Goal: Task Accomplishment & Management: Manage account settings

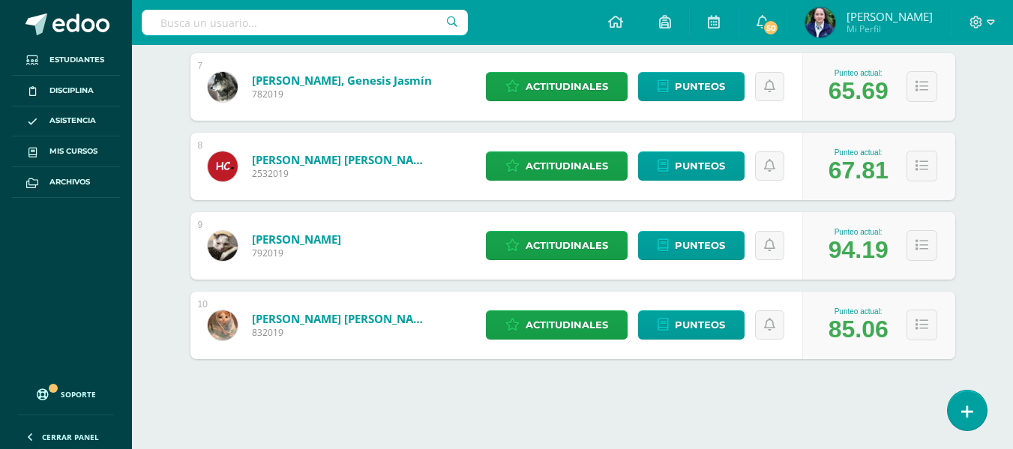
scroll to position [529, 0]
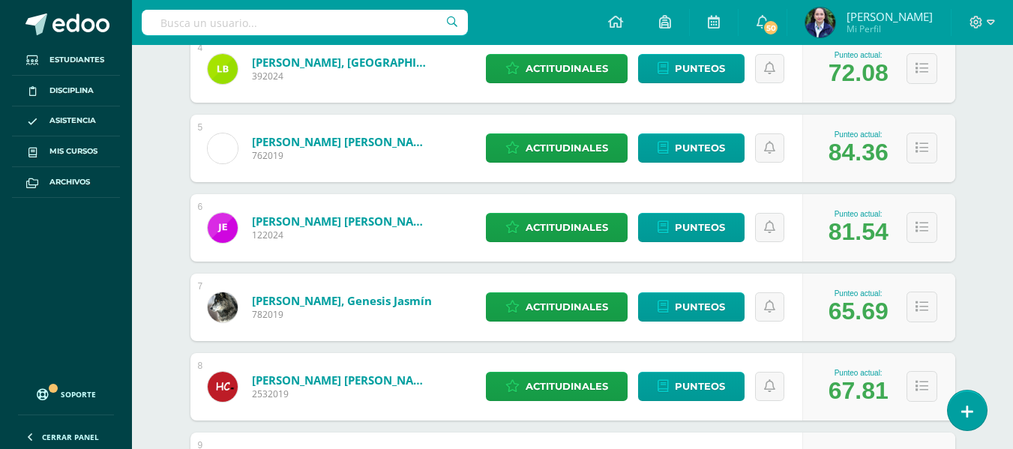
click at [681, 314] on div "1 Alvarez Orantes, Natalia 822023 Punteo actual: 81.90 Actitudinales Punteos As…" at bounding box center [572, 188] width 765 height 783
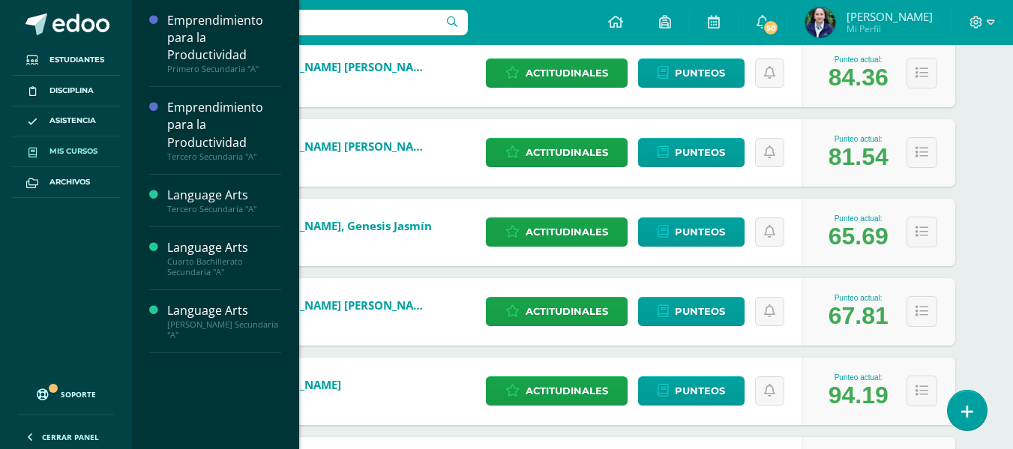
click at [77, 152] on span "Mis cursos" at bounding box center [73, 151] width 48 height 12
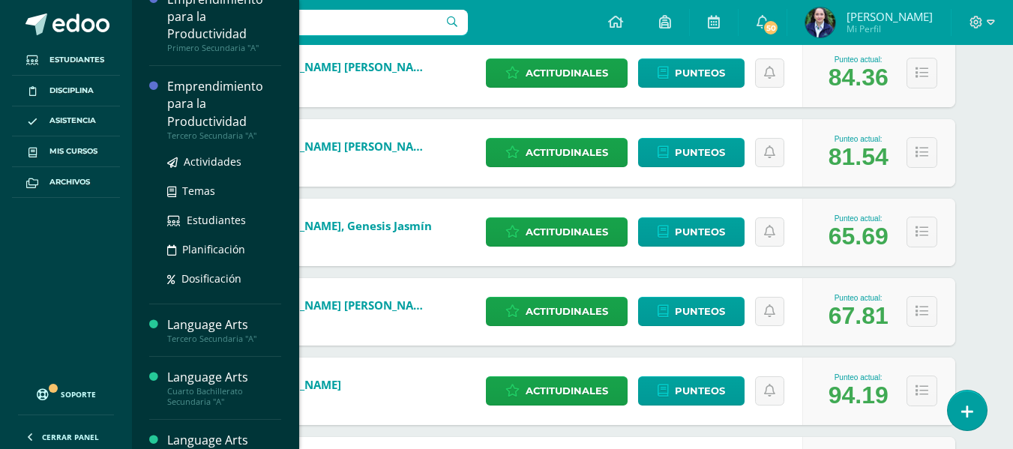
scroll to position [55, 0]
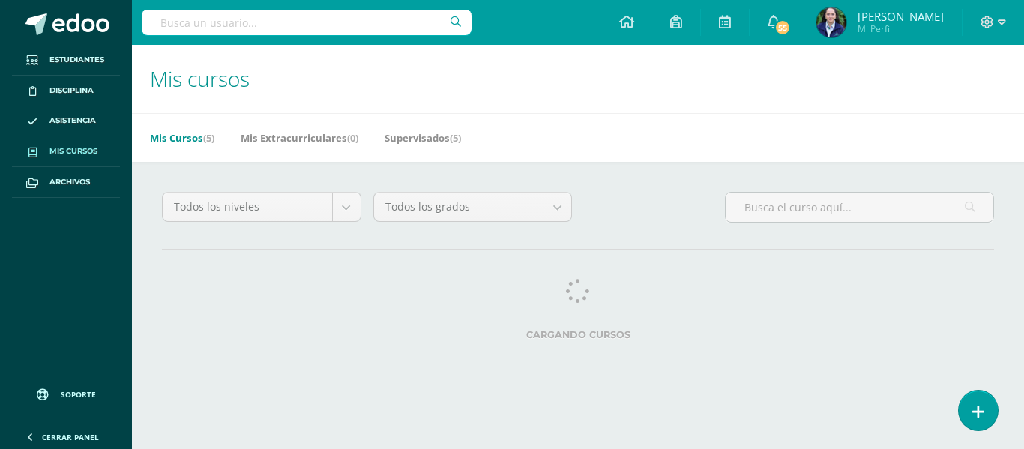
click at [620, 184] on div "Todos los niveles Todos los niveles Preprimaria Secundaria Primaria Todos los g…" at bounding box center [578, 269] width 892 height 214
click at [652, 184] on div "Todos los niveles Todos los niveles Preprimaria Secundaria Primaria Todos los g…" at bounding box center [578, 269] width 892 height 214
click at [577, 175] on div "Todos los niveles Todos los niveles Preprimaria Secundaria Primaria Todos los g…" at bounding box center [578, 269] width 892 height 214
click at [586, 179] on div "Todos los niveles Todos los niveles Preprimaria Secundaria Primaria Todos los g…" at bounding box center [578, 269] width 892 height 214
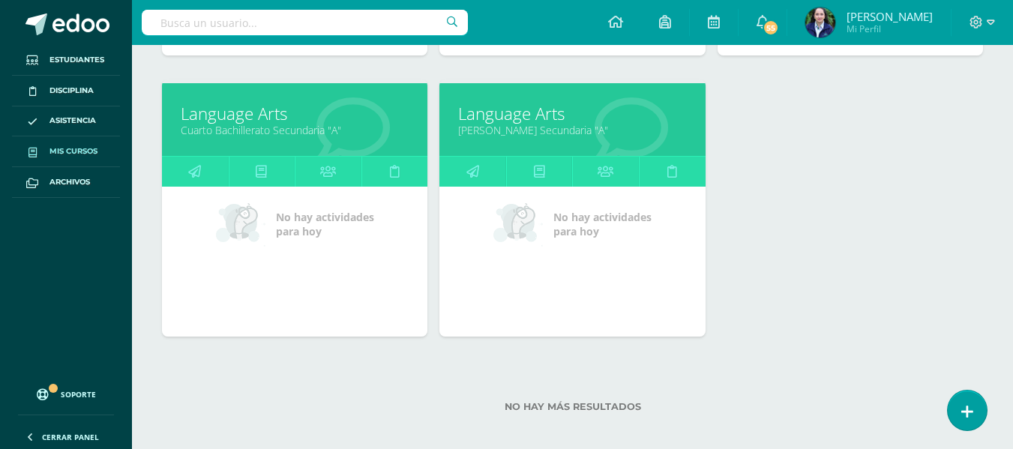
scroll to position [492, 0]
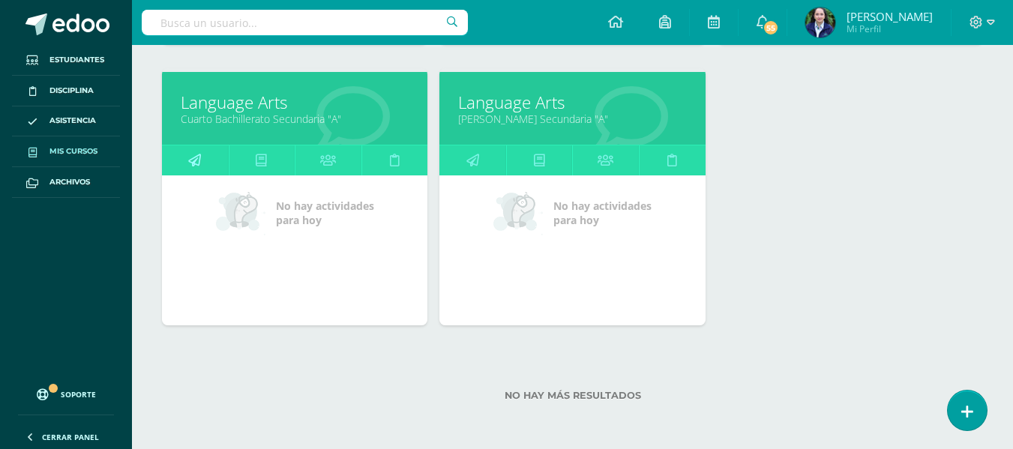
click at [193, 157] on icon at bounding box center [194, 159] width 13 height 29
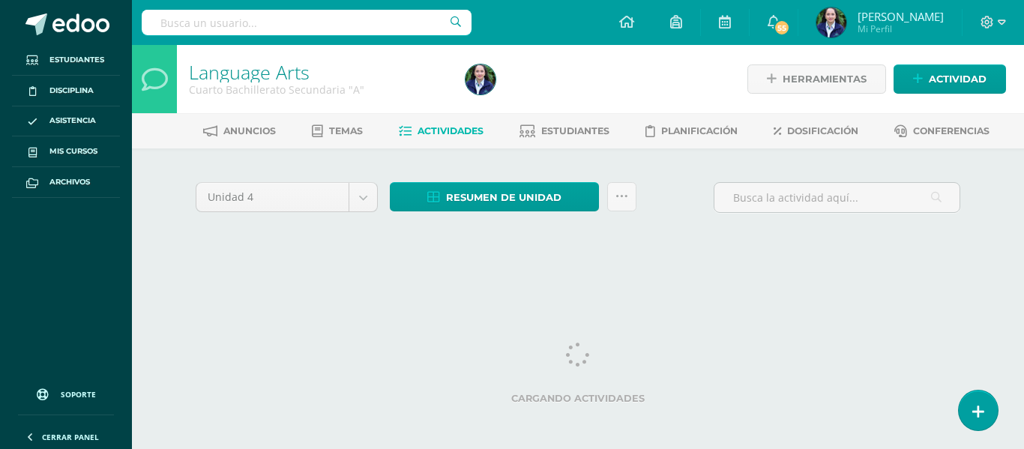
click at [645, 157] on div "Unidad 4 Unidad 1 Unidad 2 Unidad 3 Unidad 4 Resumen de unidad Descargar como H…" at bounding box center [578, 215] width 825 height 135
click at [659, 171] on div "Unidad 4 Unidad 1 Unidad 2 Unidad 3 Unidad 4 Resumen de unidad Descargar como H…" at bounding box center [578, 215] width 825 height 135
click at [647, 166] on div "Unidad 4 Unidad 1 Unidad 2 Unidad 3 Unidad 4 Resumen de unidad Descargar como H…" at bounding box center [578, 215] width 825 height 135
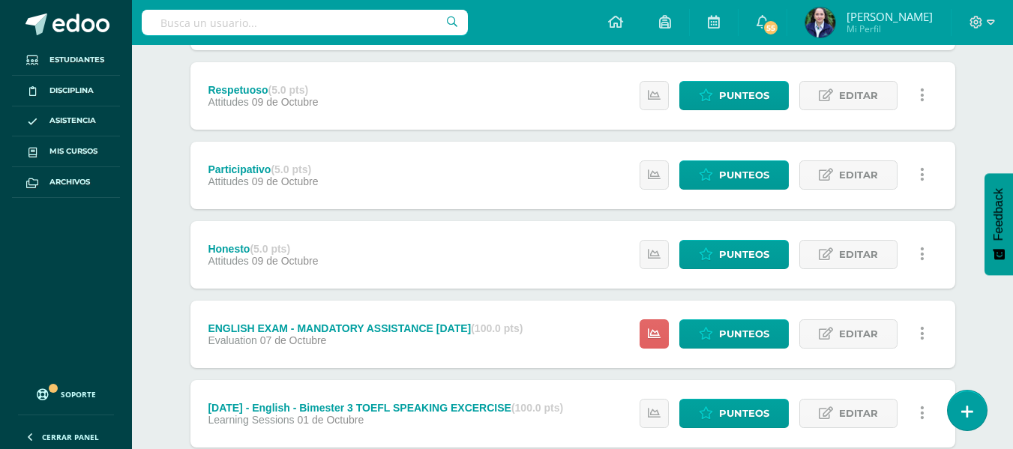
scroll to position [900, 0]
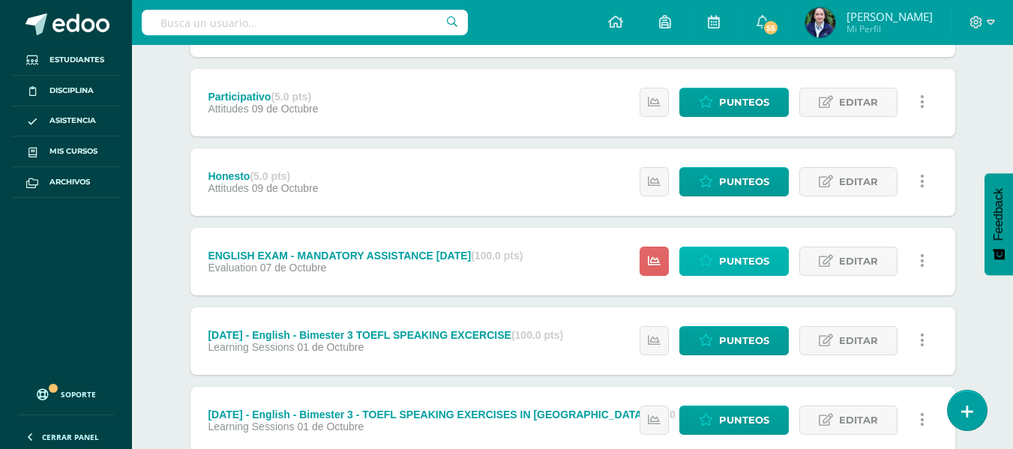
click at [713, 258] on icon at bounding box center [706, 261] width 14 height 13
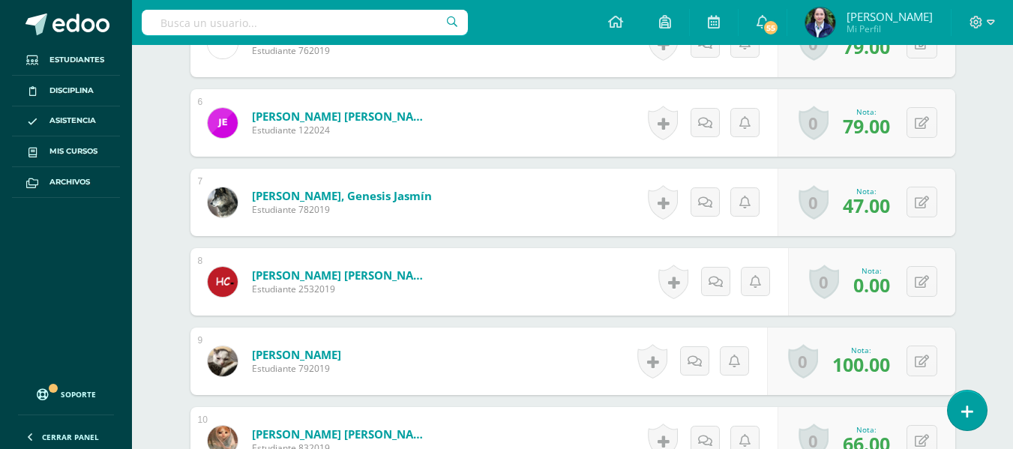
scroll to position [830, 0]
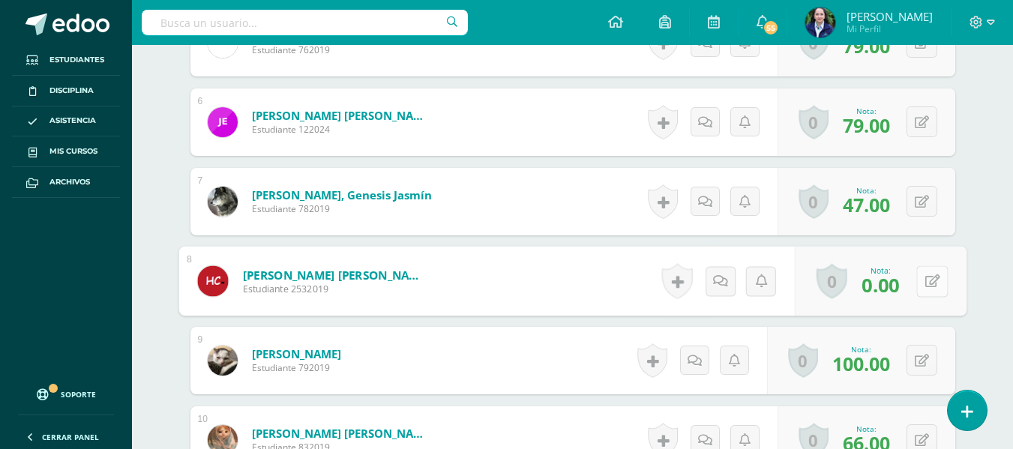
click at [922, 279] on button at bounding box center [931, 280] width 31 height 31
type input "74"
click at [890, 281] on icon at bounding box center [891, 285] width 13 height 13
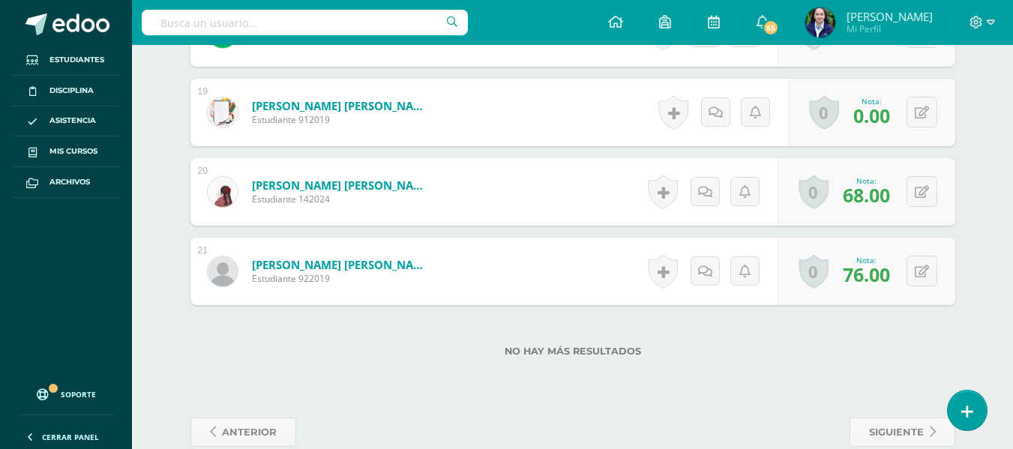
scroll to position [1881, 0]
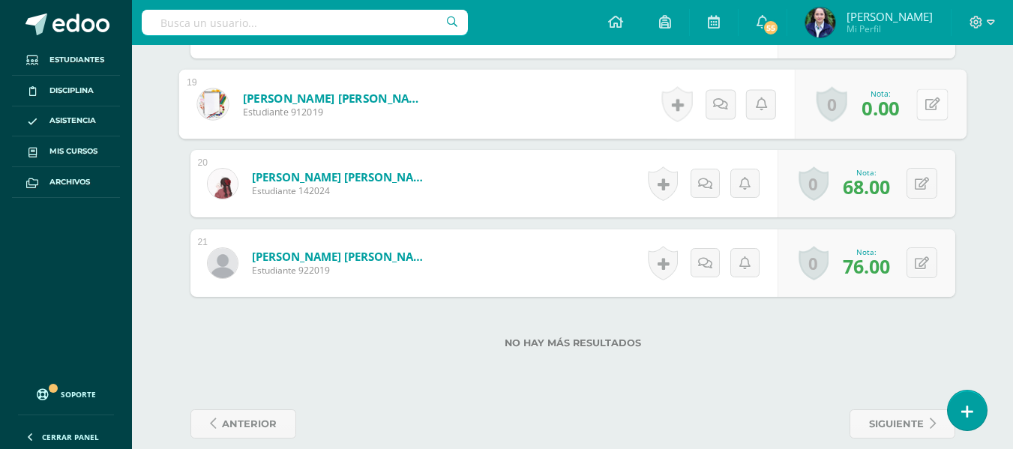
click at [927, 104] on icon at bounding box center [931, 103] width 15 height 13
type input "63"
click at [892, 109] on icon at bounding box center [891, 109] width 13 height 13
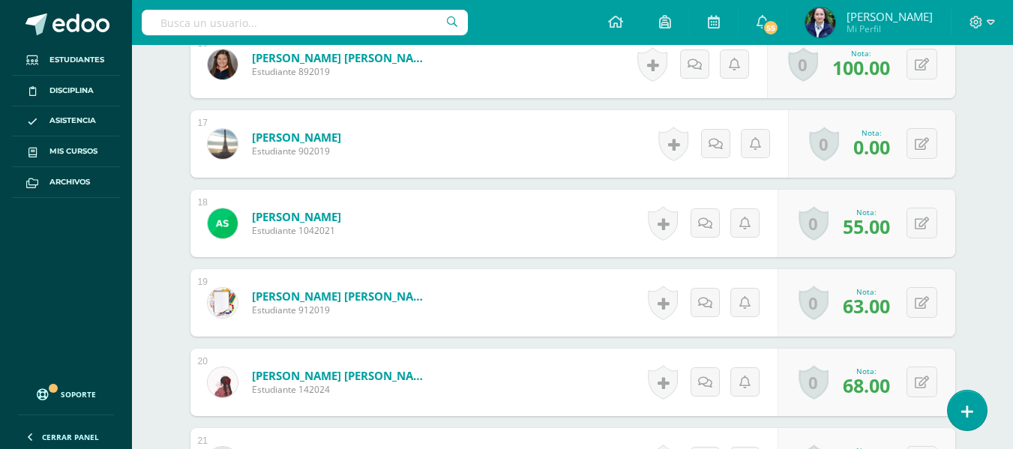
scroll to position [1656, 0]
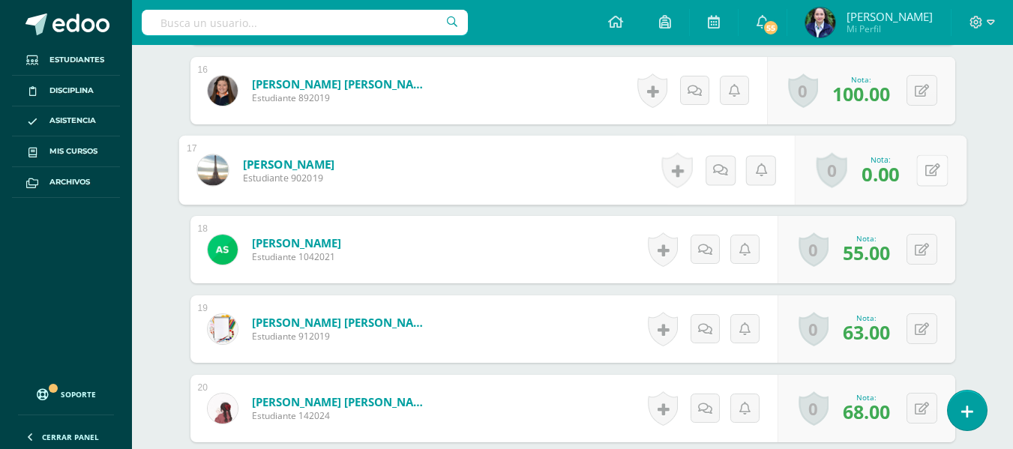
click at [921, 169] on button at bounding box center [931, 169] width 31 height 31
type input "61"
click at [892, 177] on icon at bounding box center [891, 175] width 13 height 13
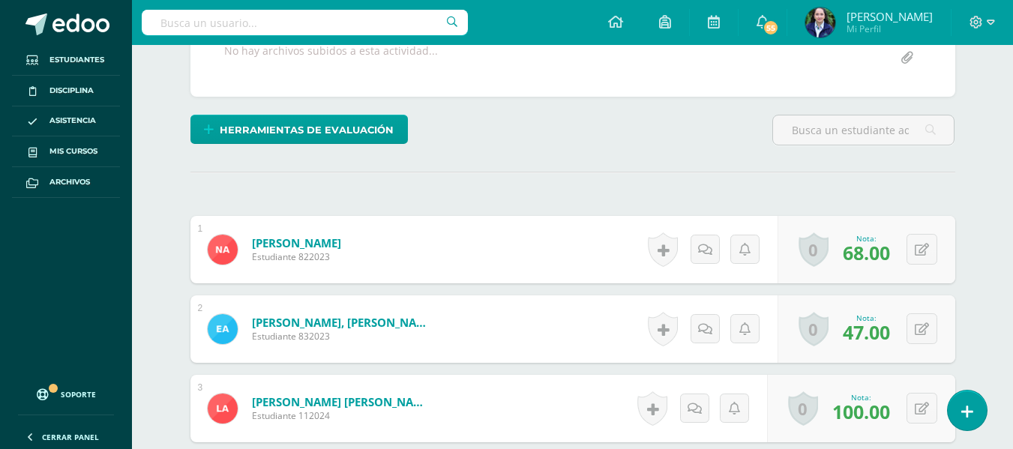
scroll to position [251, 0]
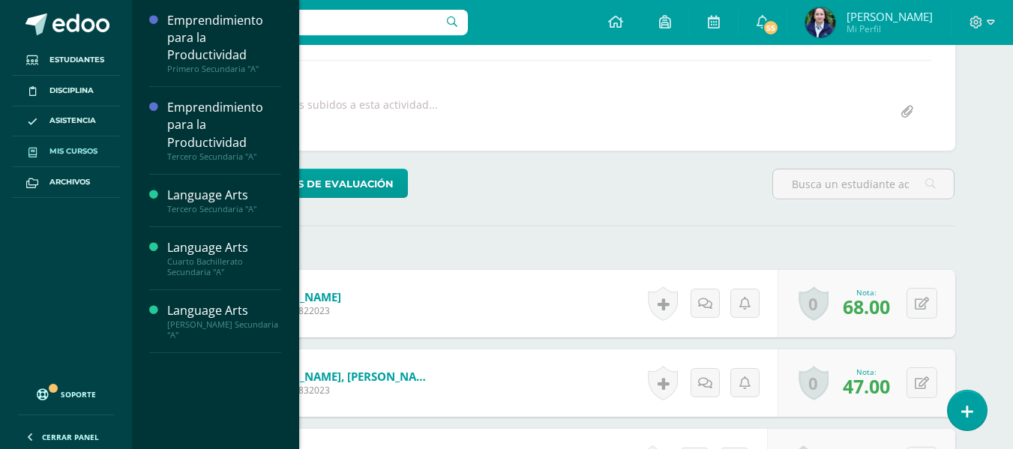
click at [72, 152] on span "Mis cursos" at bounding box center [73, 151] width 48 height 12
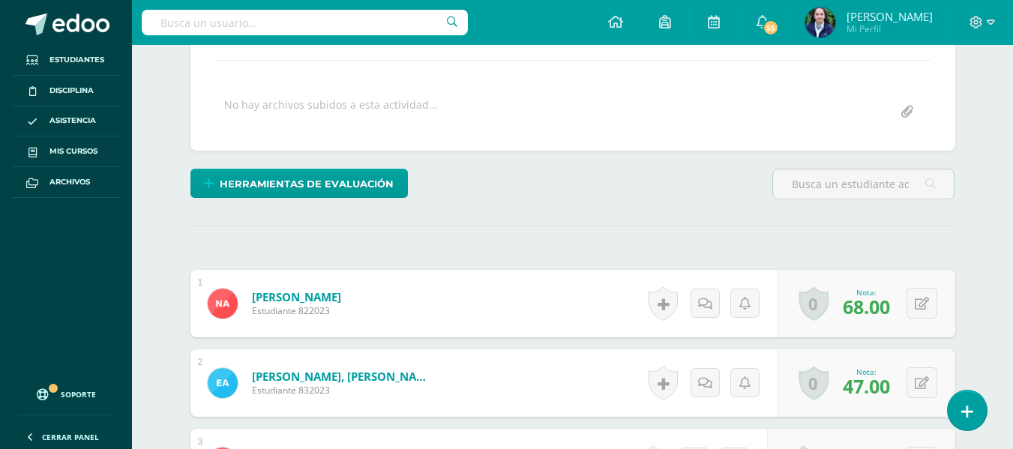
drag, startPoint x: 411, startPoint y: 215, endPoint x: 418, endPoint y: 193, distance: 23.7
